Goal: Task Accomplishment & Management: Manage account settings

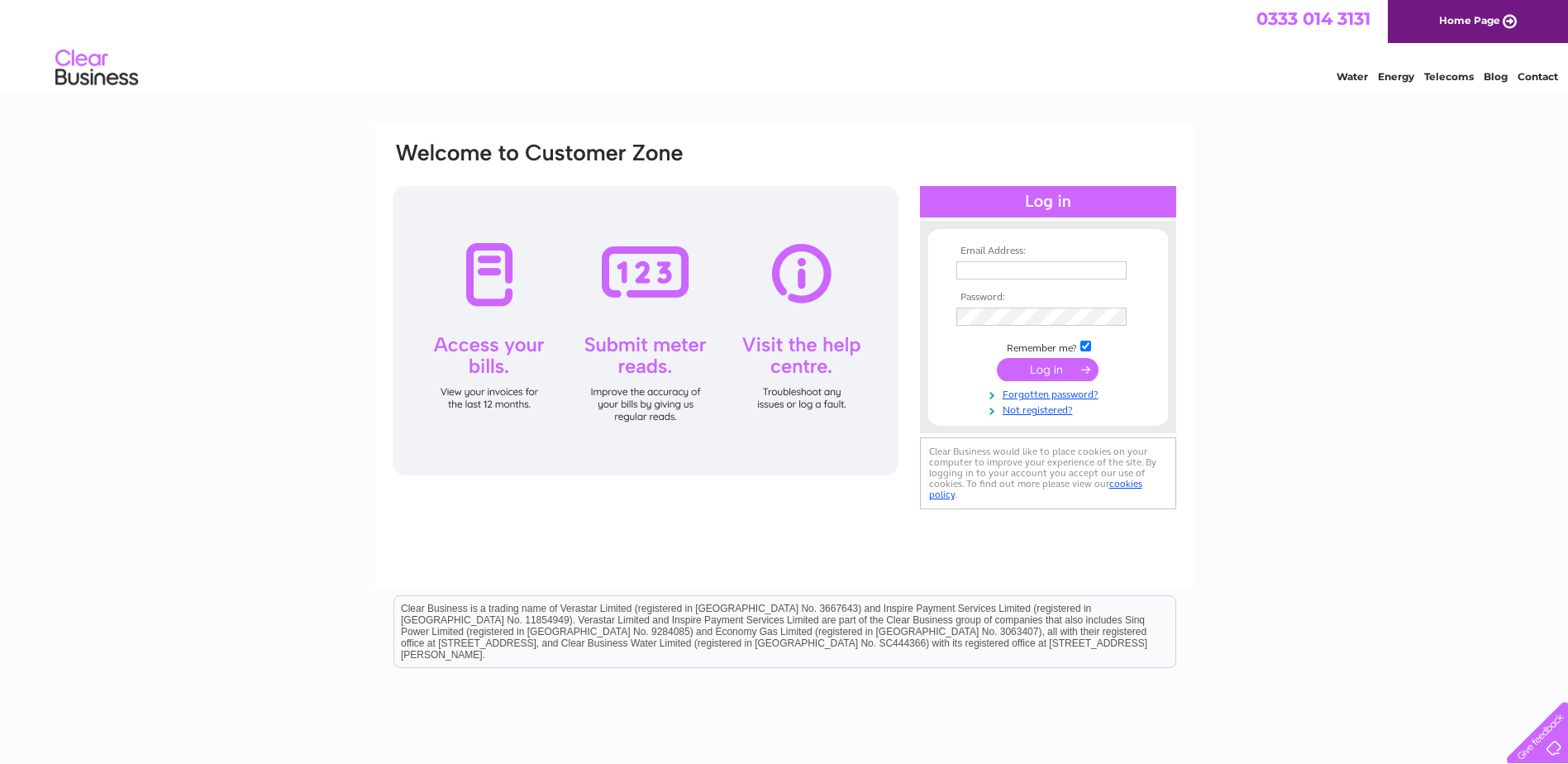
type input "emma.drew@westderehamplant.co.uk"
click at [1037, 367] on input "submit" at bounding box center [1048, 370] width 102 height 23
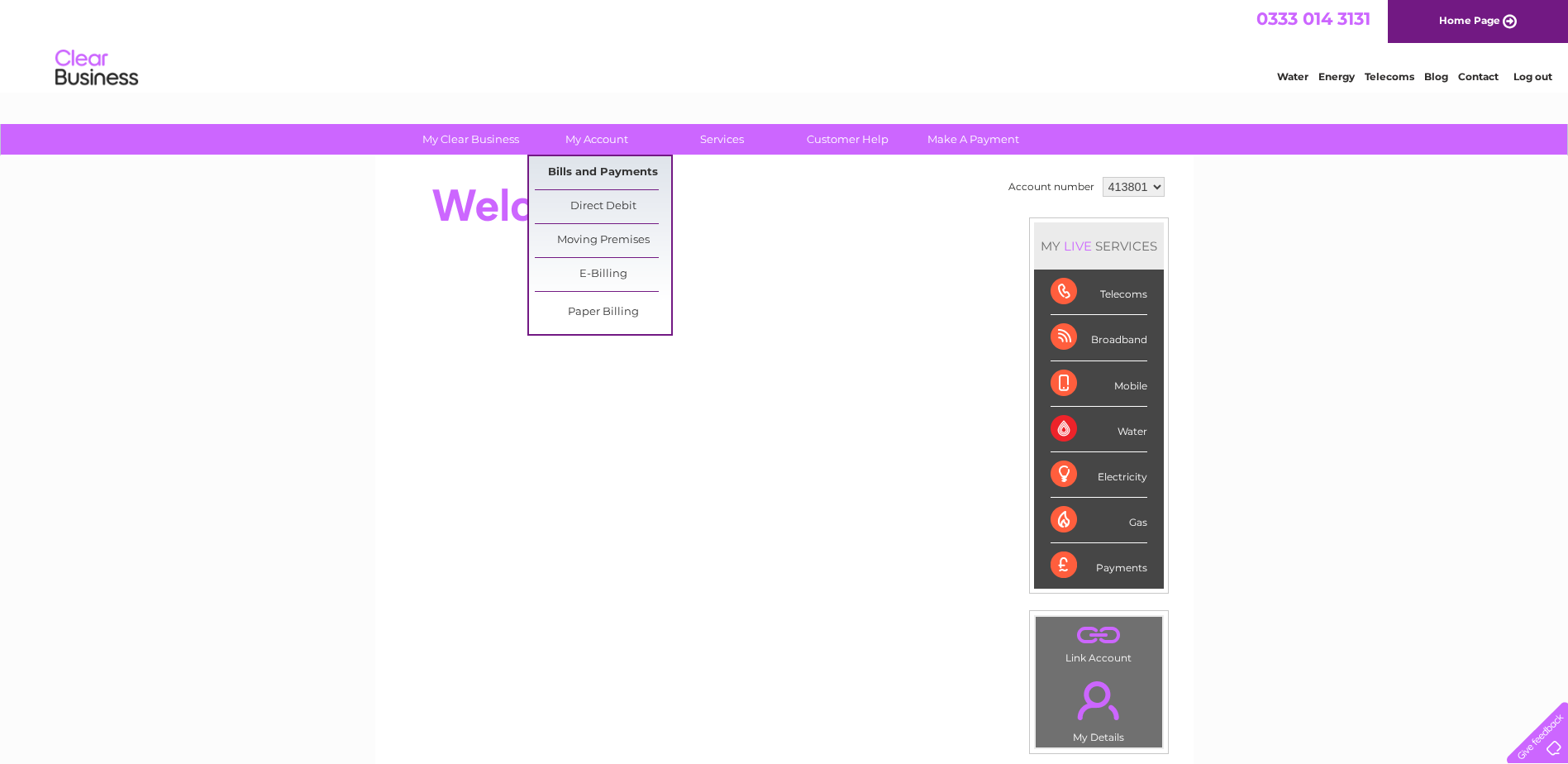
click at [590, 175] on link "Bills and Payments" at bounding box center [602, 172] width 137 height 33
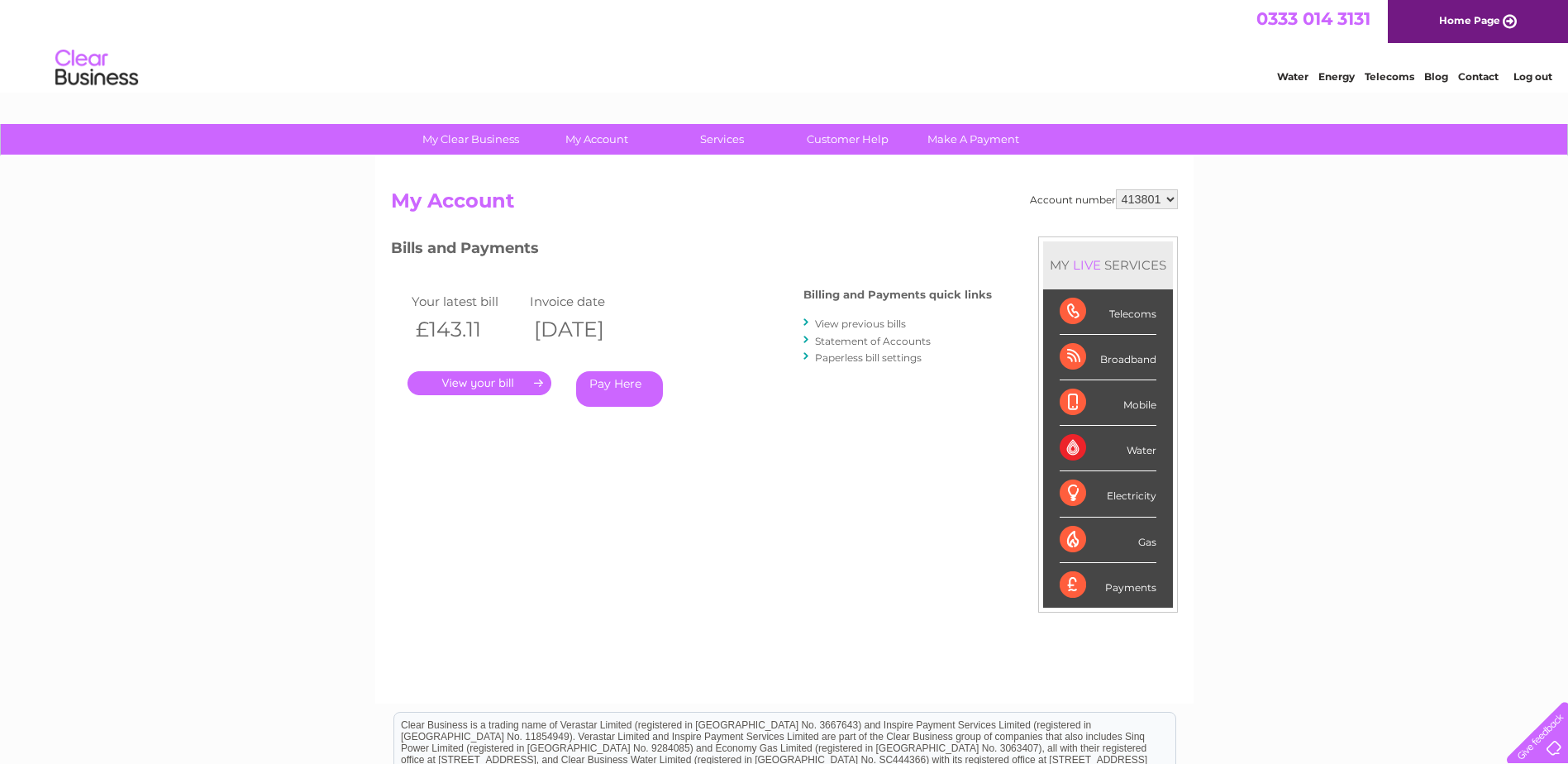
click at [507, 378] on link "." at bounding box center [479, 383] width 144 height 24
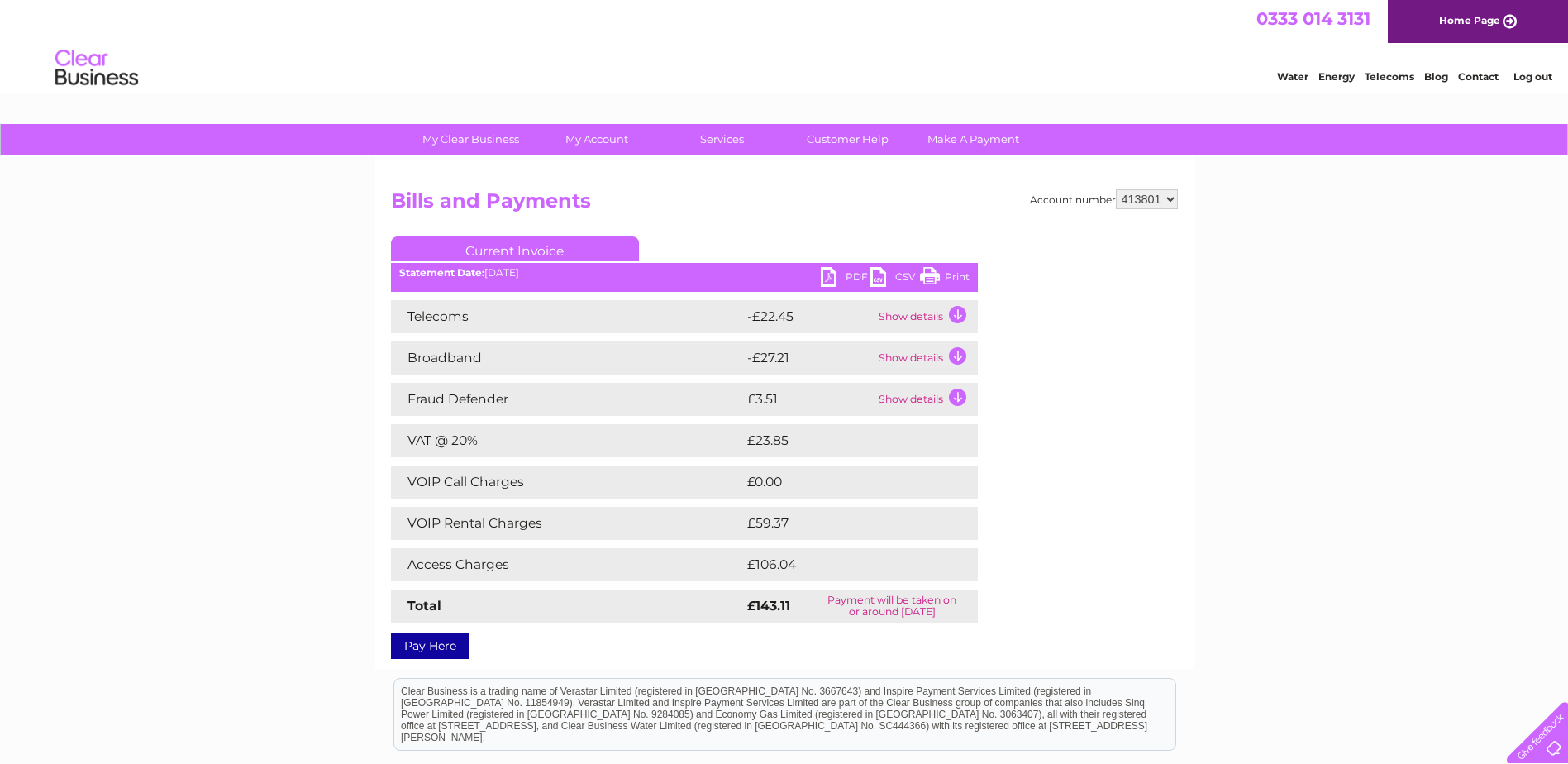
click at [834, 276] on link "PDF" at bounding box center [846, 278] width 50 height 24
